Goal: Browse casually

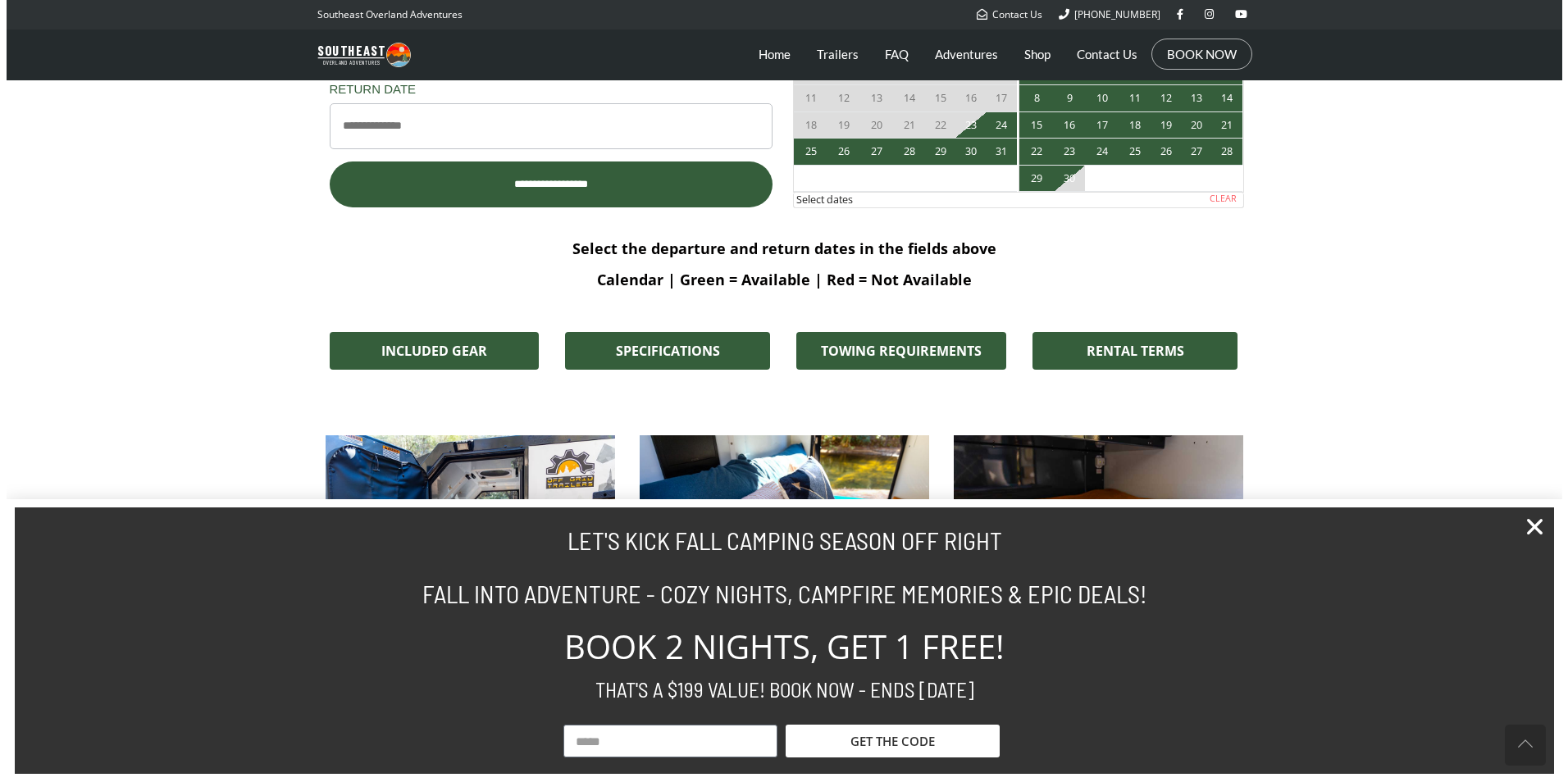
scroll to position [1394, 0]
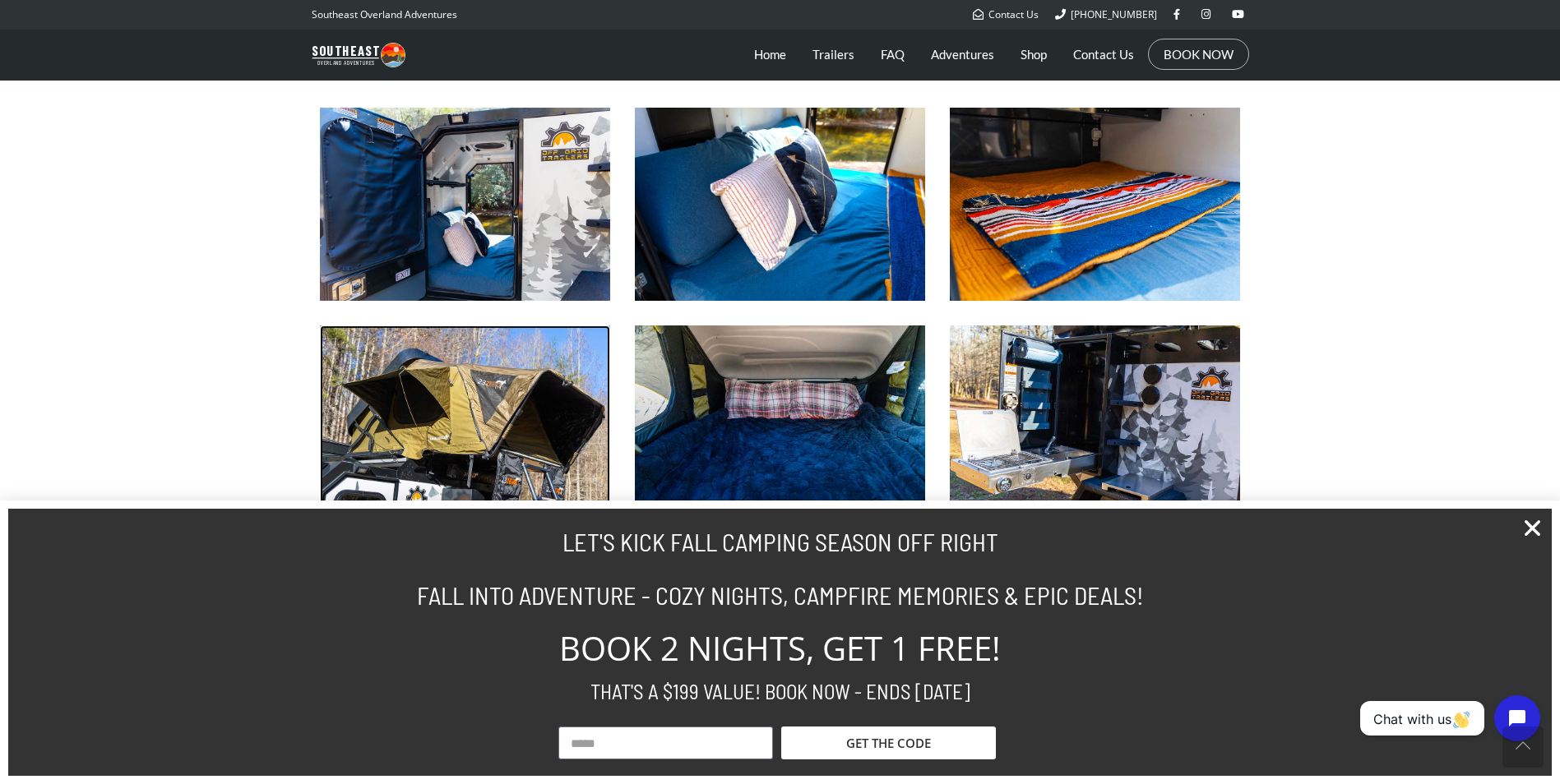
click at [411, 395] on img at bounding box center [465, 422] width 290 height 193
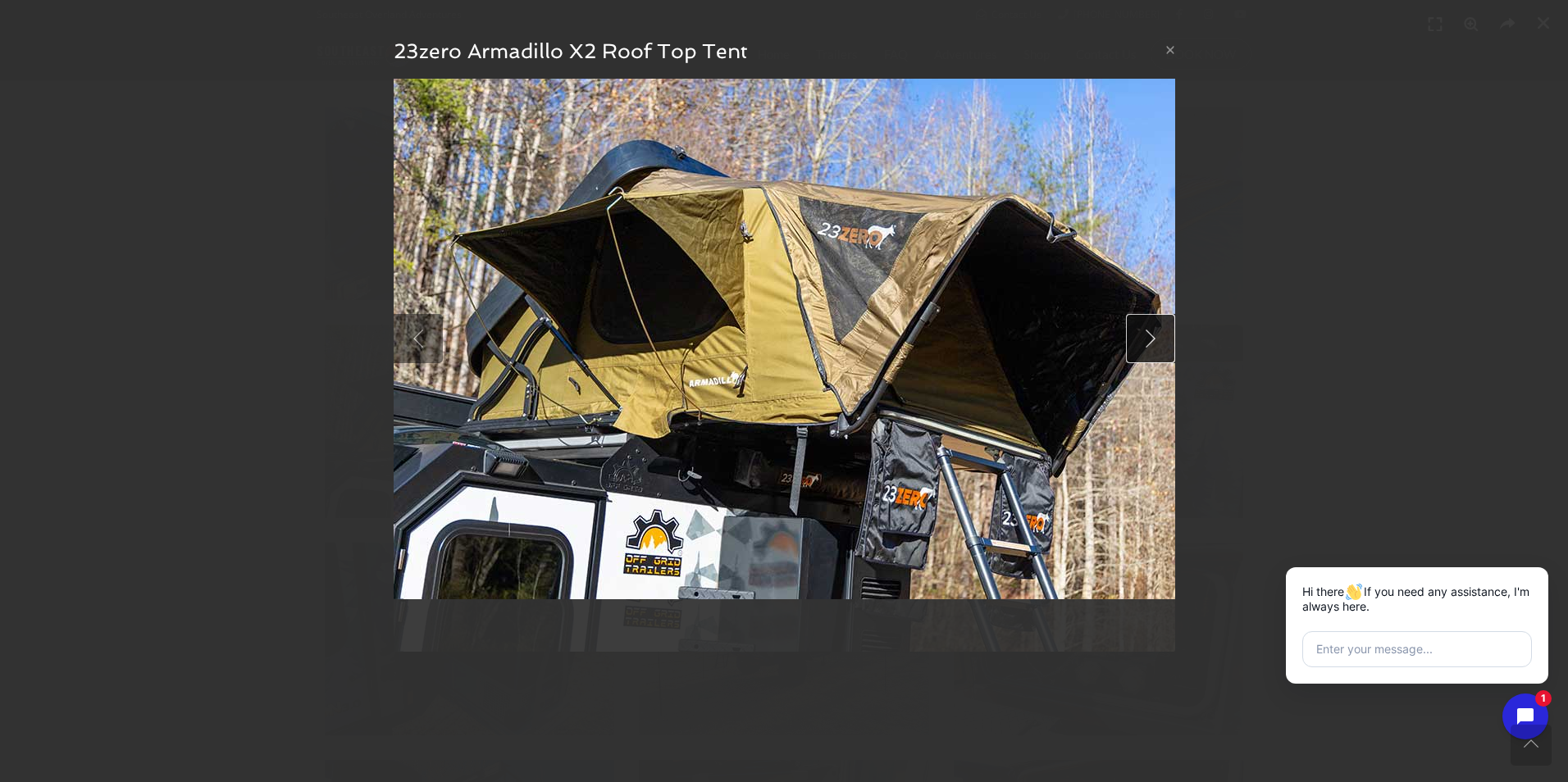
click at [1149, 348] on link at bounding box center [1150, 338] width 50 height 50
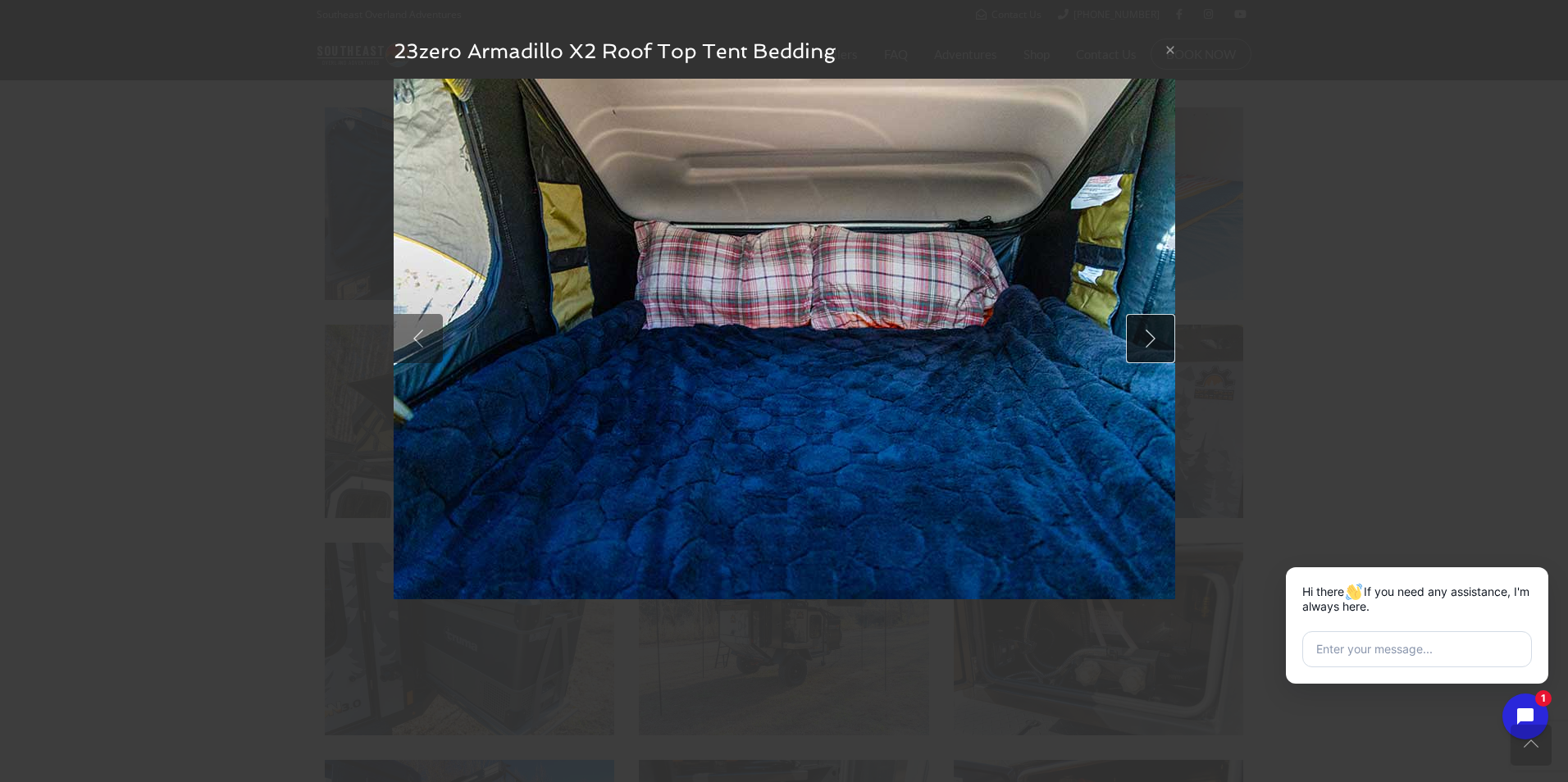
click at [1149, 348] on link at bounding box center [1150, 338] width 50 height 50
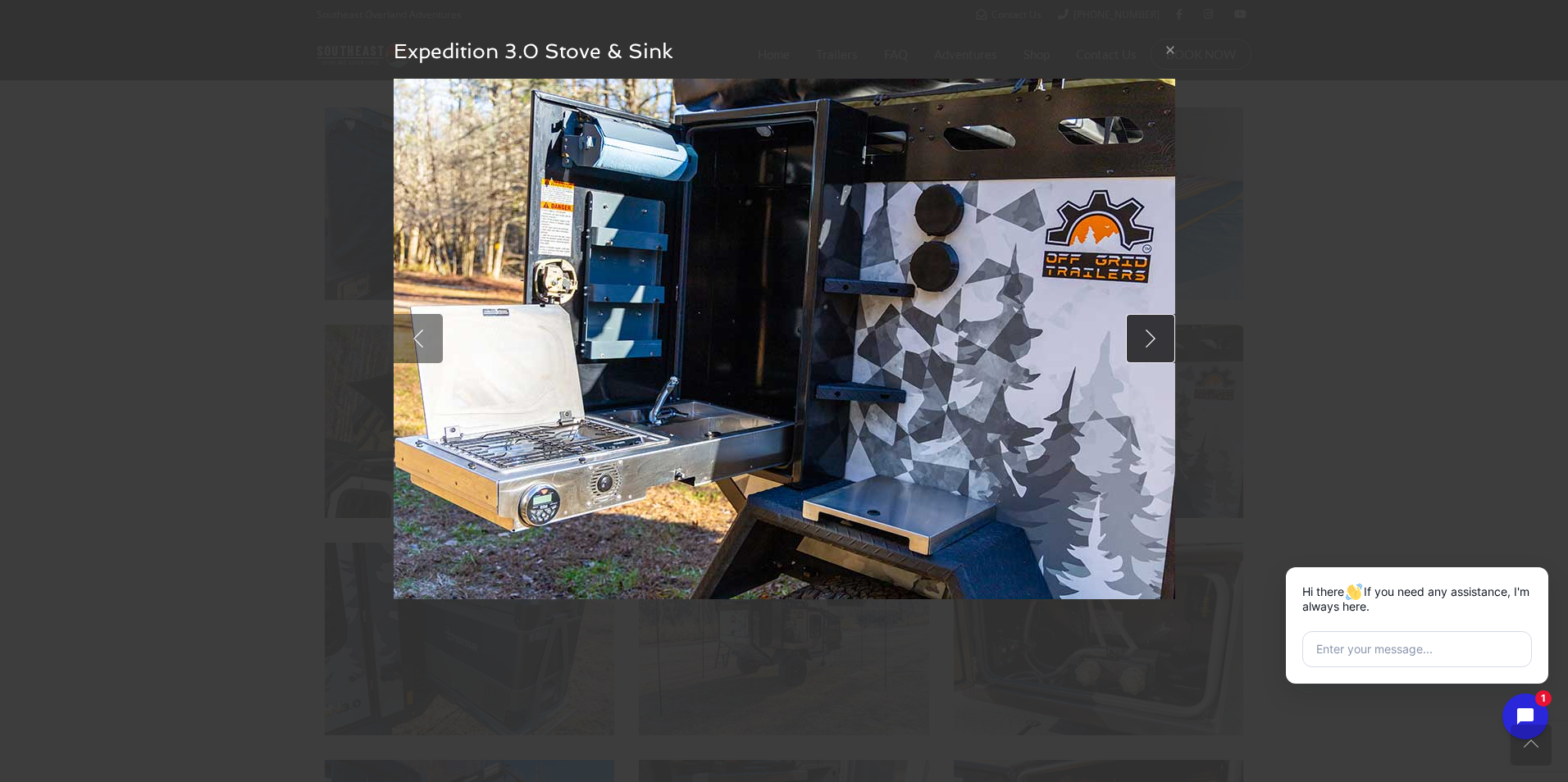
click at [1149, 348] on link at bounding box center [1150, 338] width 50 height 50
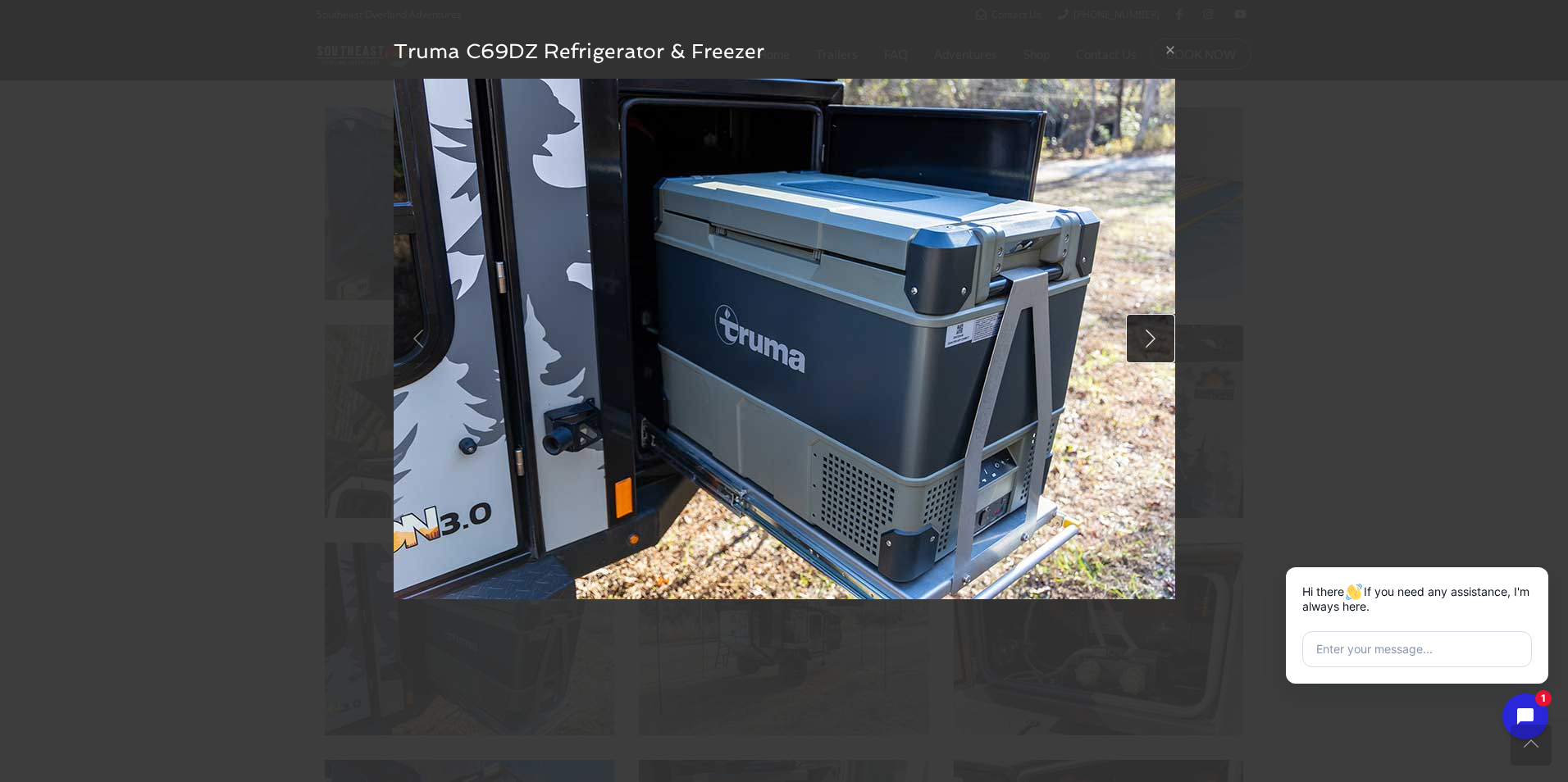
click at [1149, 348] on link at bounding box center [1150, 338] width 50 height 50
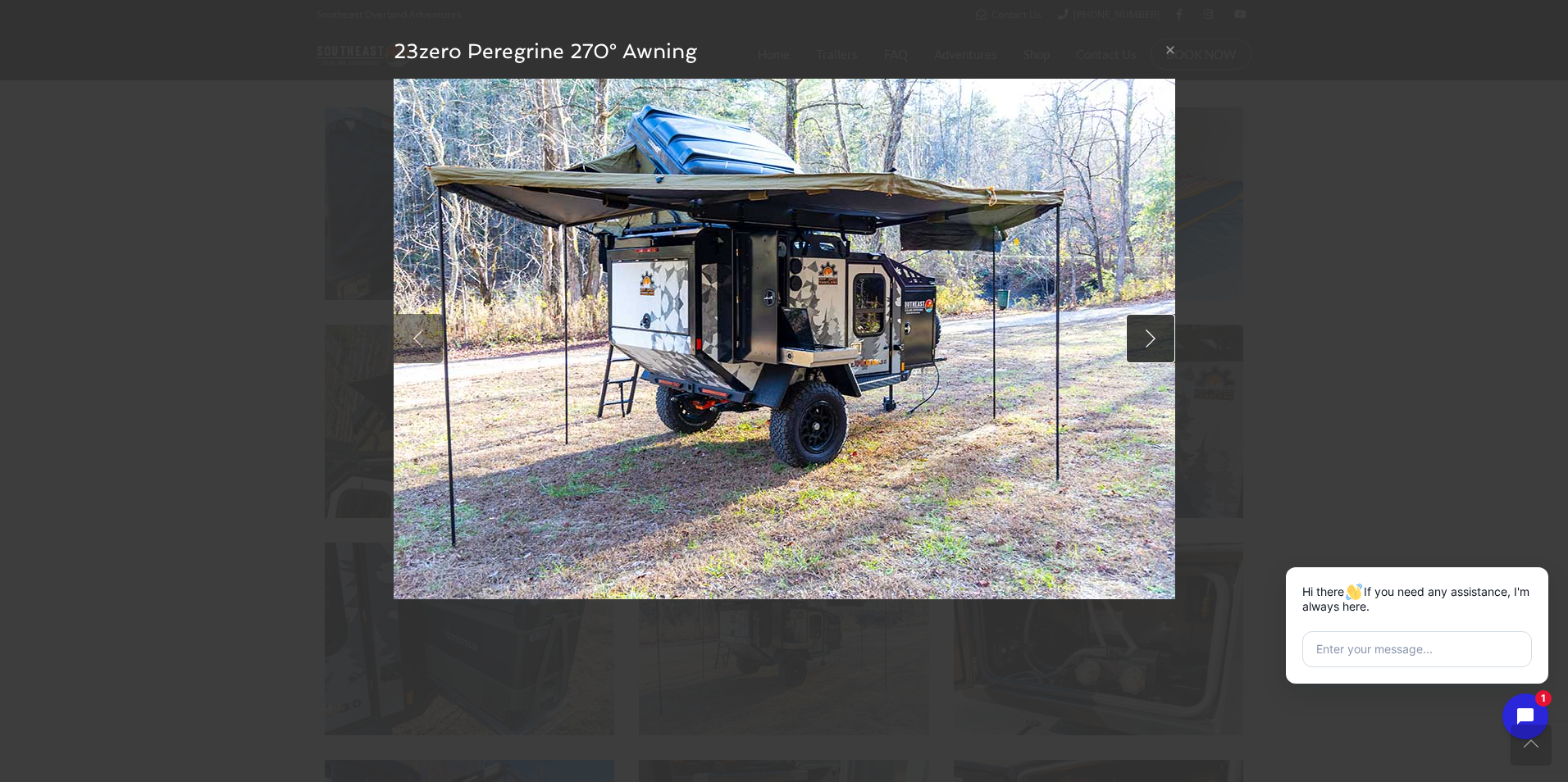
click at [1149, 348] on link at bounding box center [1150, 338] width 50 height 50
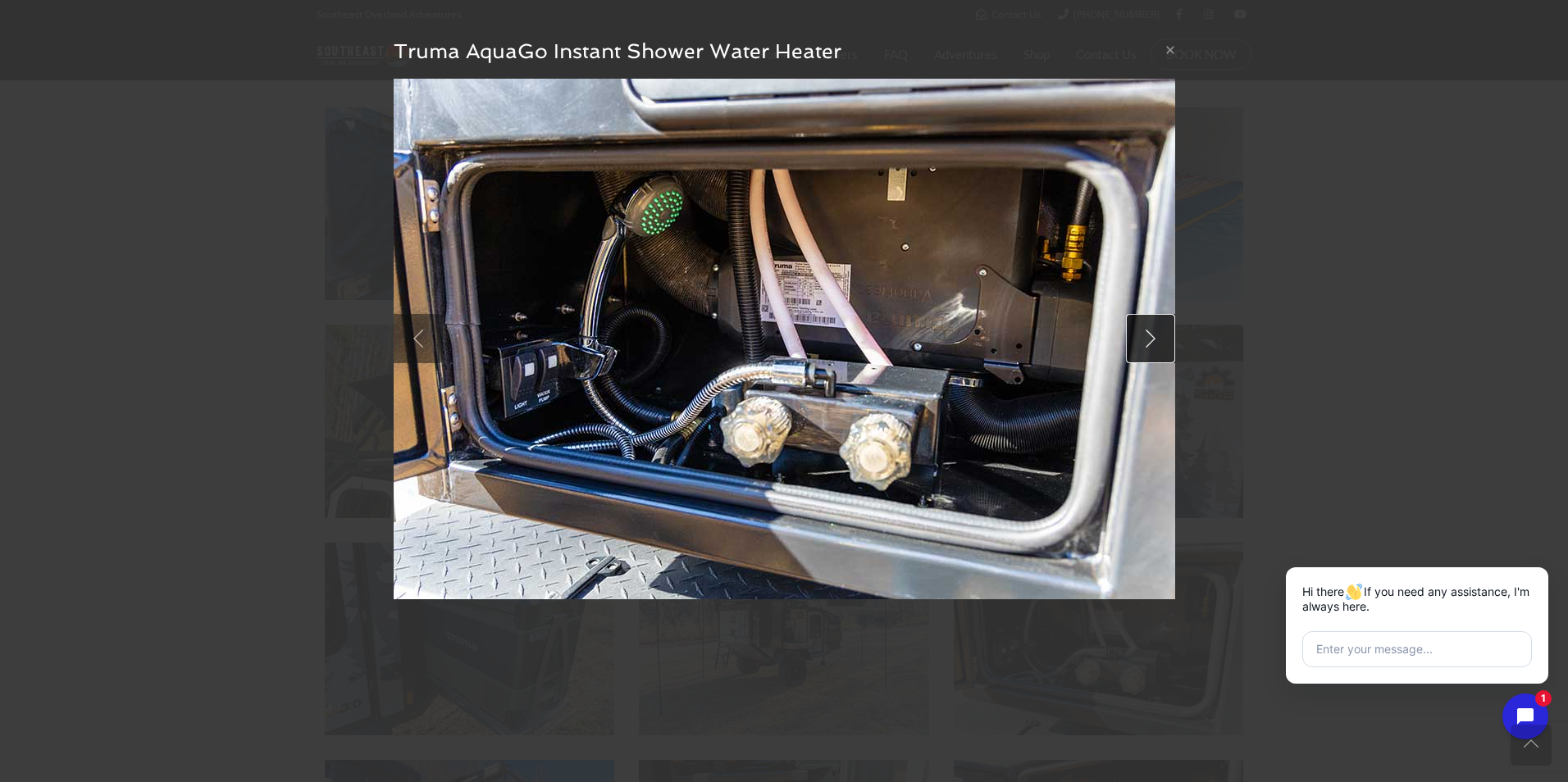
click at [1149, 348] on link at bounding box center [1150, 338] width 50 height 50
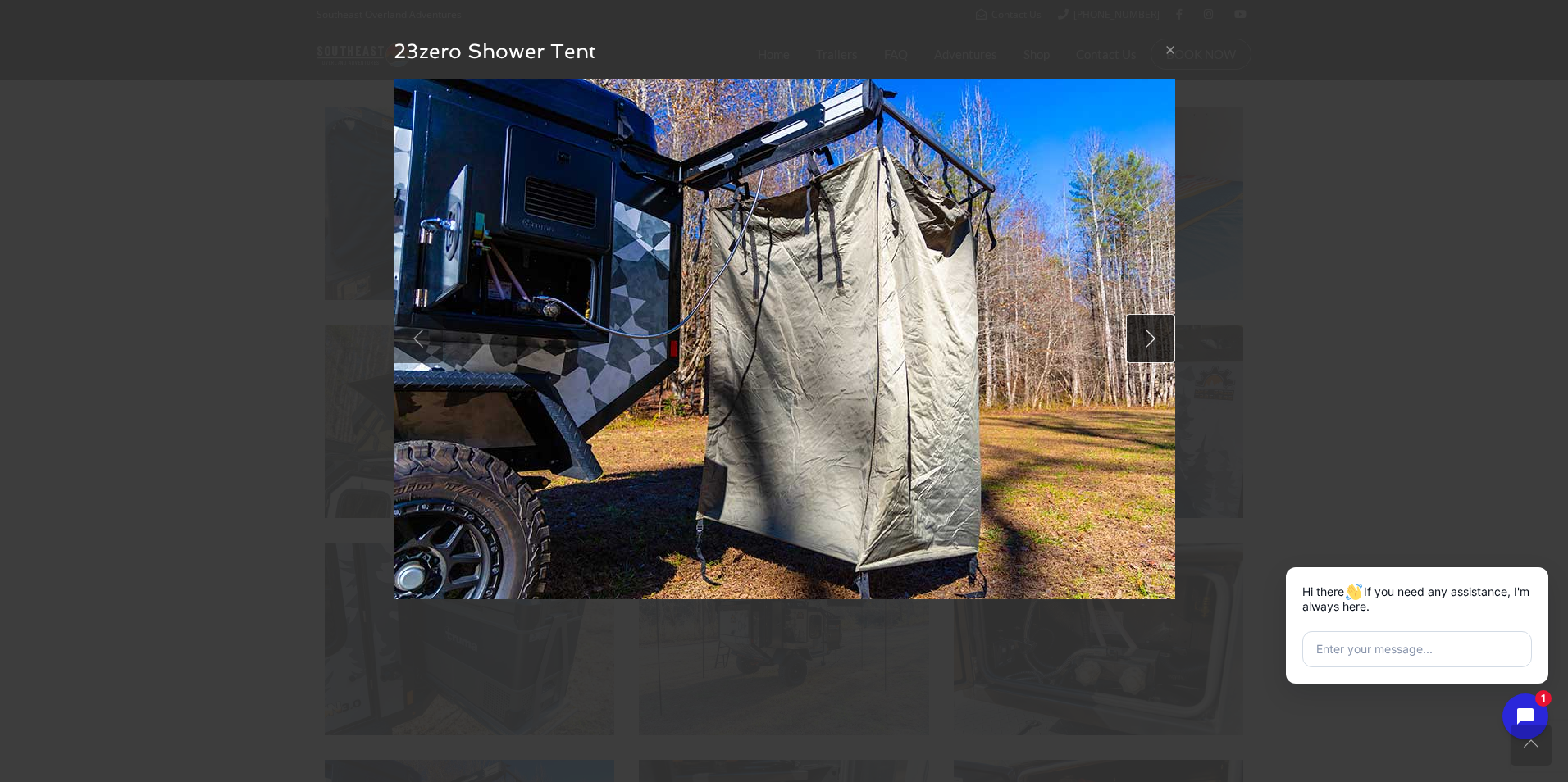
click at [1149, 348] on link at bounding box center [1150, 338] width 50 height 50
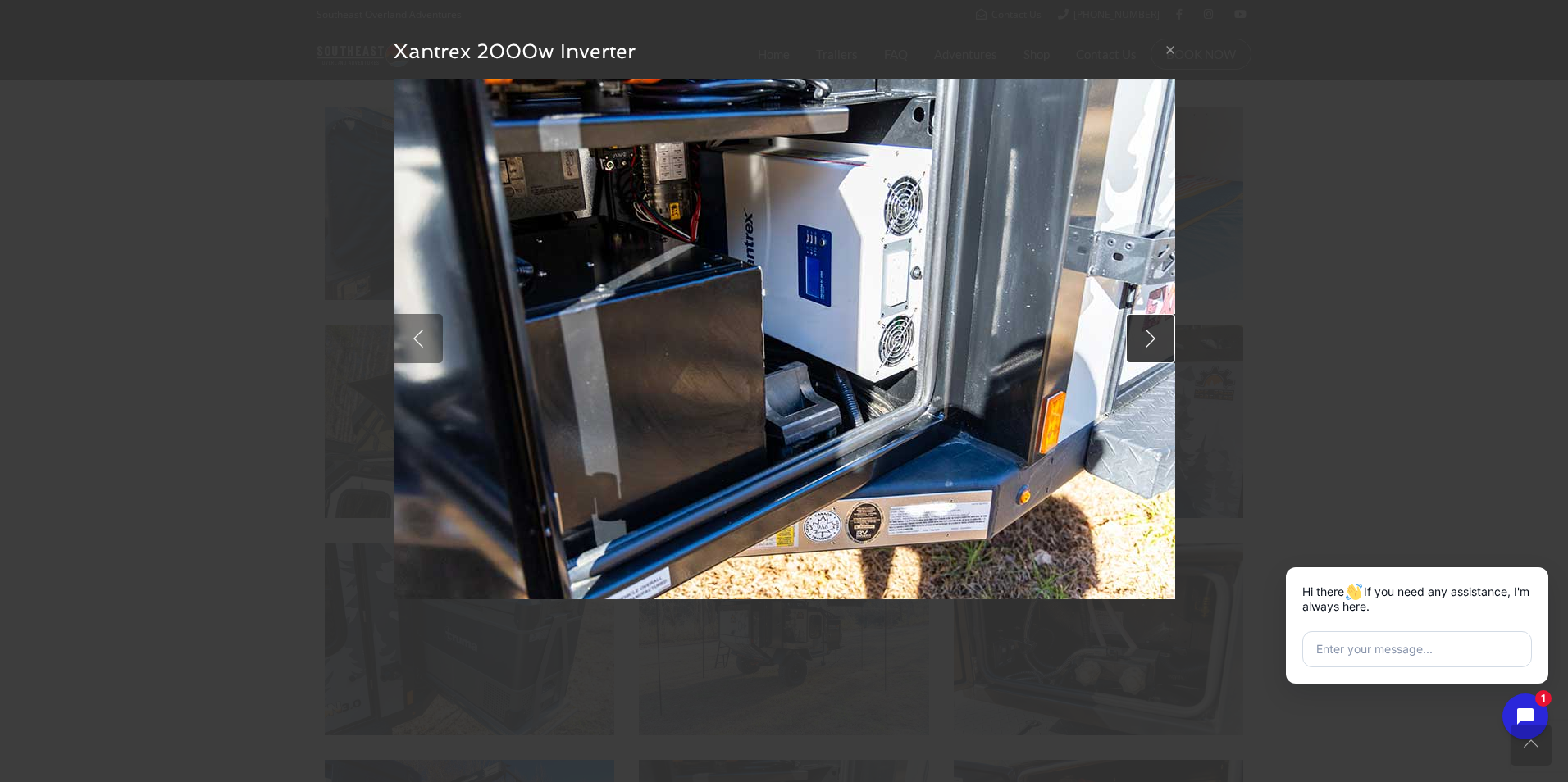
click at [1149, 348] on link at bounding box center [1150, 338] width 50 height 50
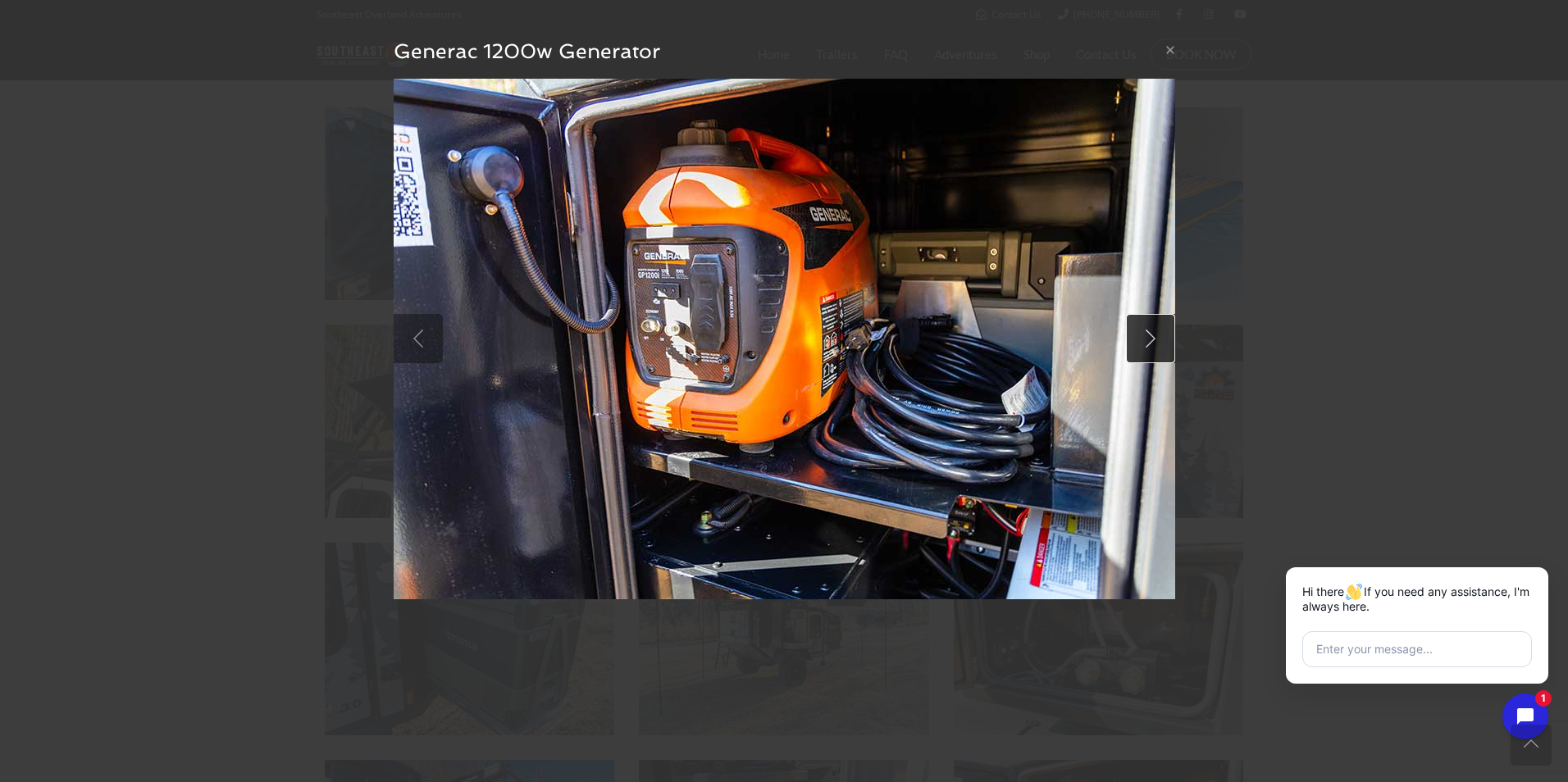
click at [1149, 348] on link at bounding box center [1150, 338] width 50 height 50
